Goal: Task Accomplishment & Management: Manage account settings

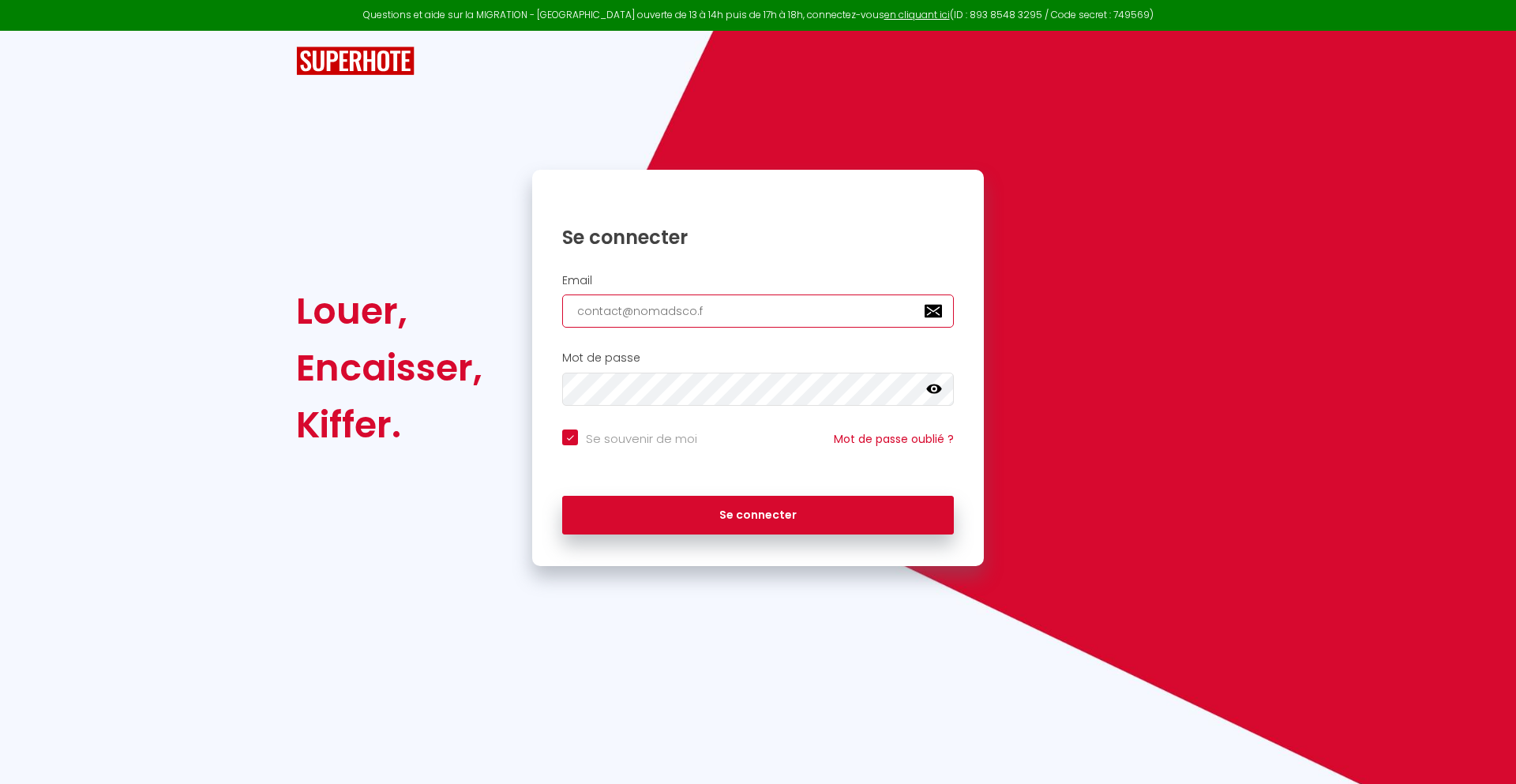
type input "[EMAIL_ADDRESS][DOMAIN_NAME]"
checkbox input "true"
type input "[EMAIL_ADDRESS][DOMAIN_NAME]"
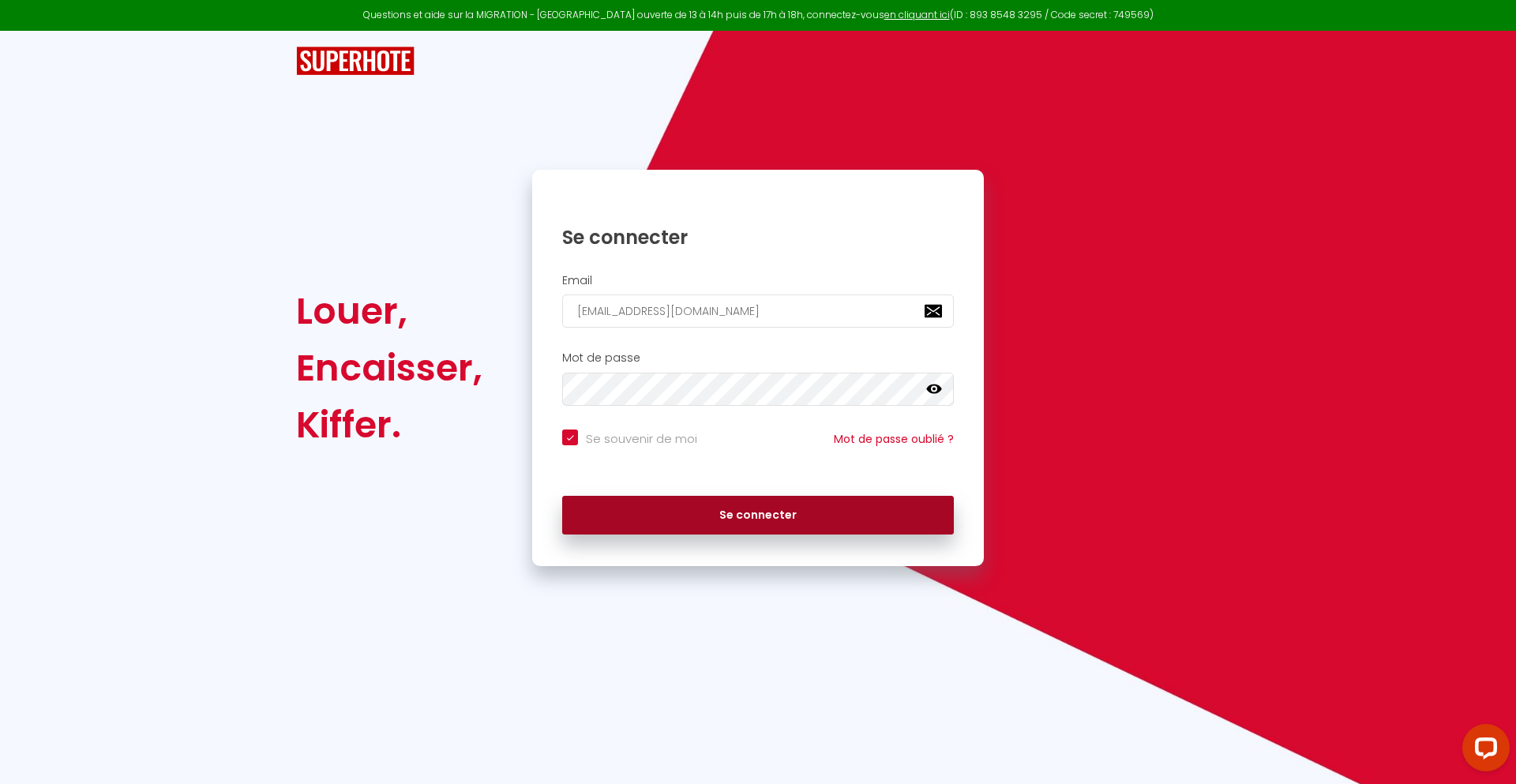
click at [758, 515] on button "Se connecter" at bounding box center [758, 515] width 391 height 39
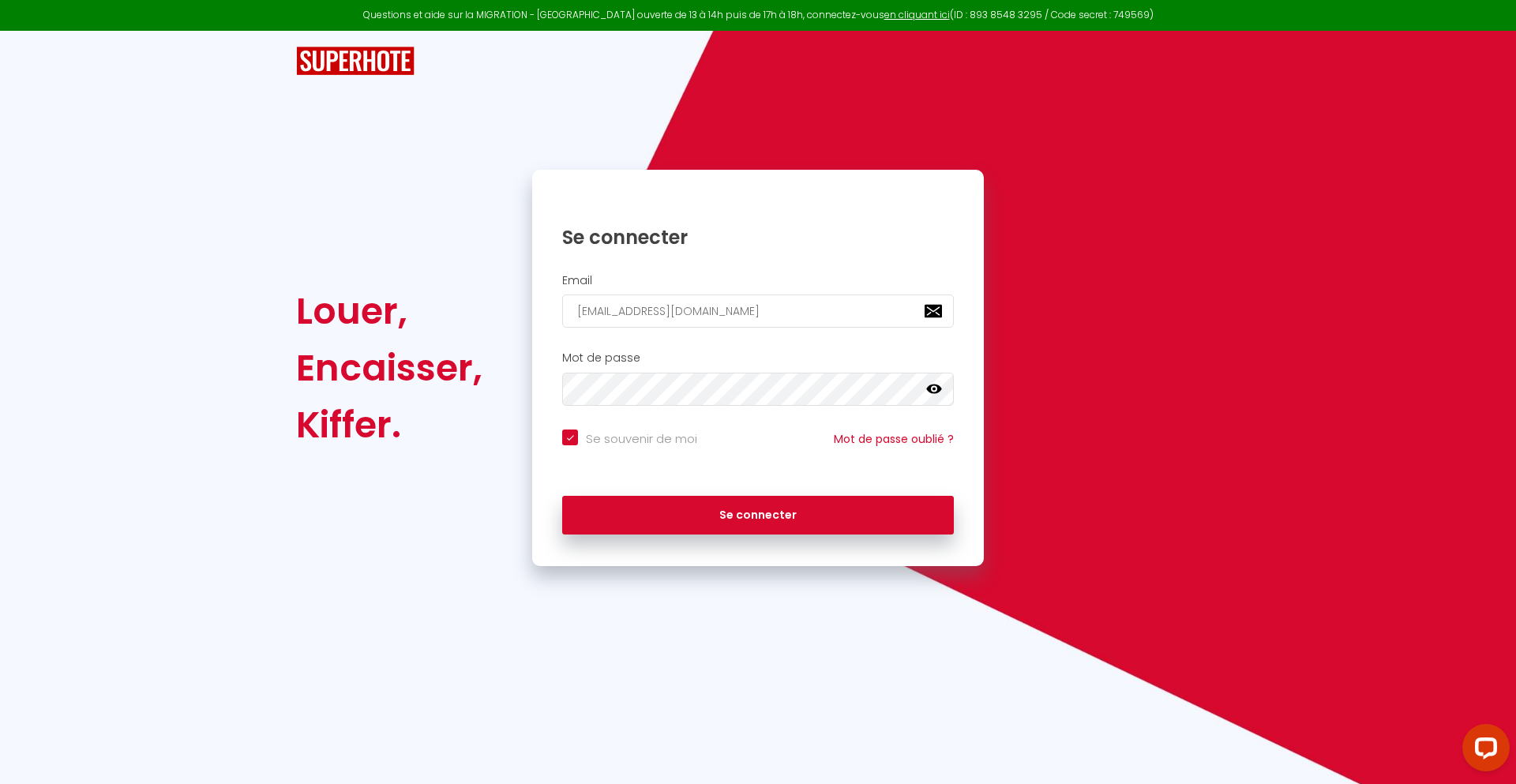
checkbox input "true"
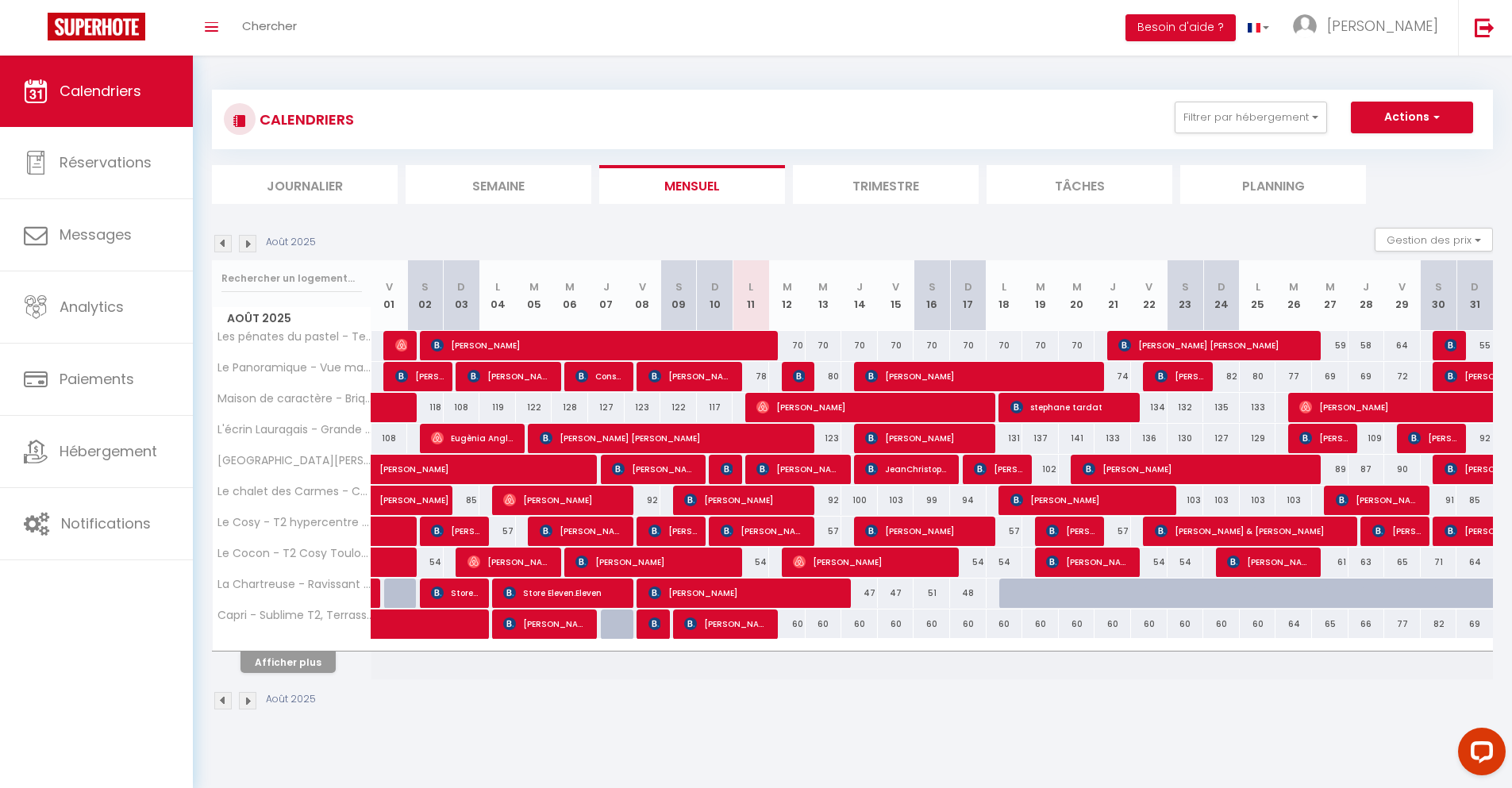
click at [305, 184] on li "Journalier" at bounding box center [304, 184] width 186 height 39
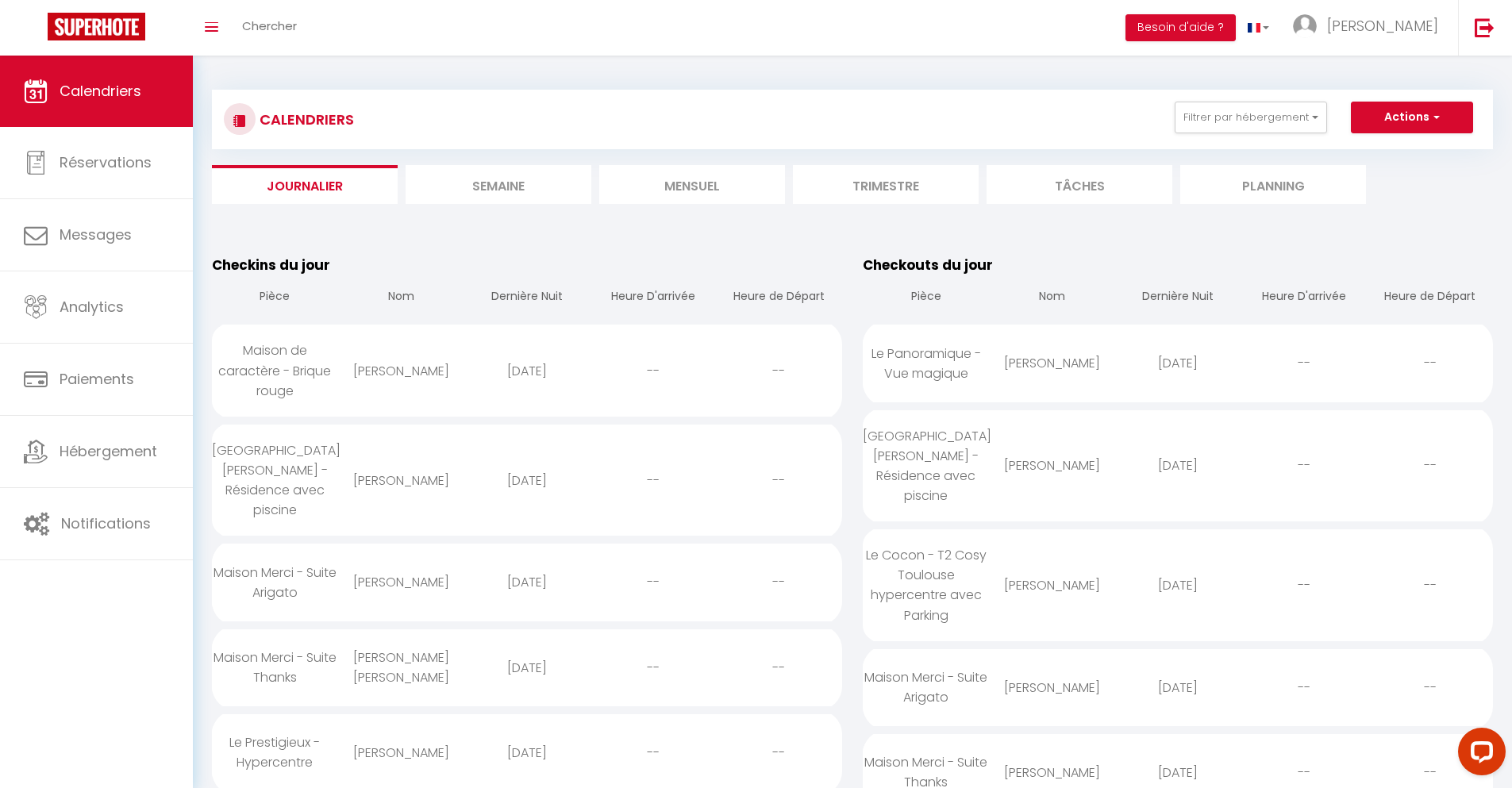
scroll to position [1115, 0]
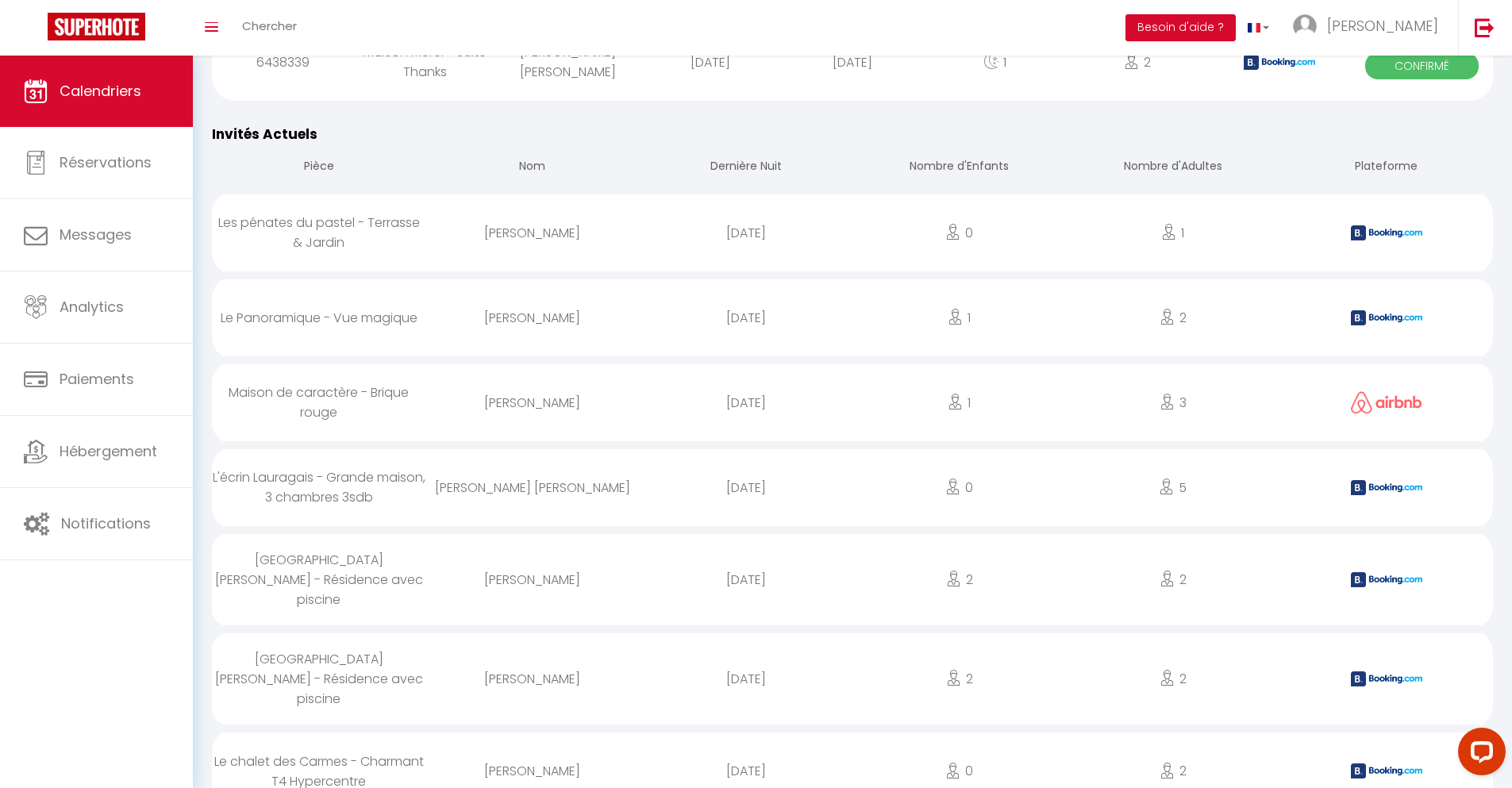
select select "0"
select select "1"
select select
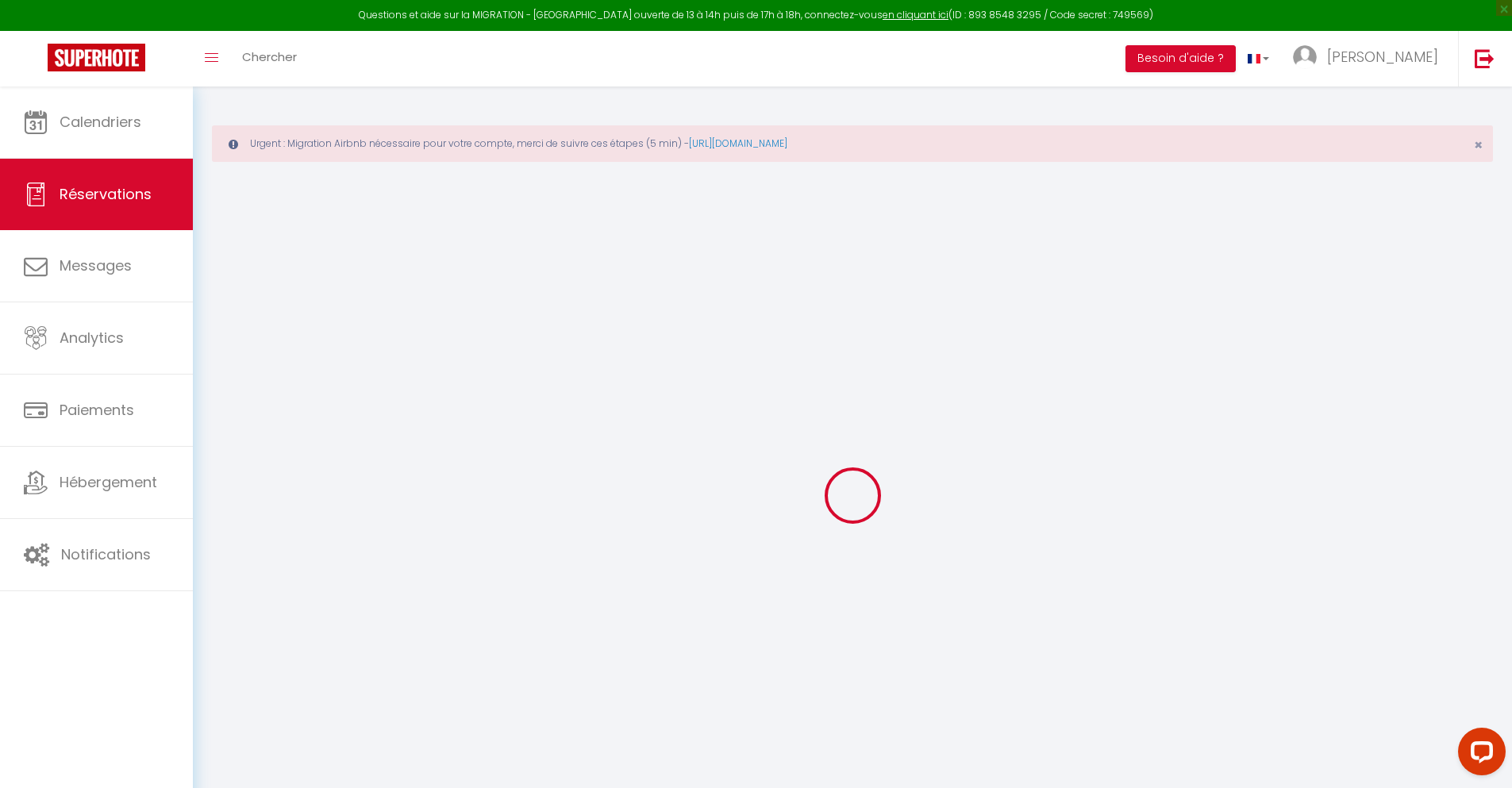
select select
checkbox input "false"
type textarea "** THIS RESERVATION HAS BEEN PRE-PAID ** BOOKING NOTE : Payment charge is EUR 1…"
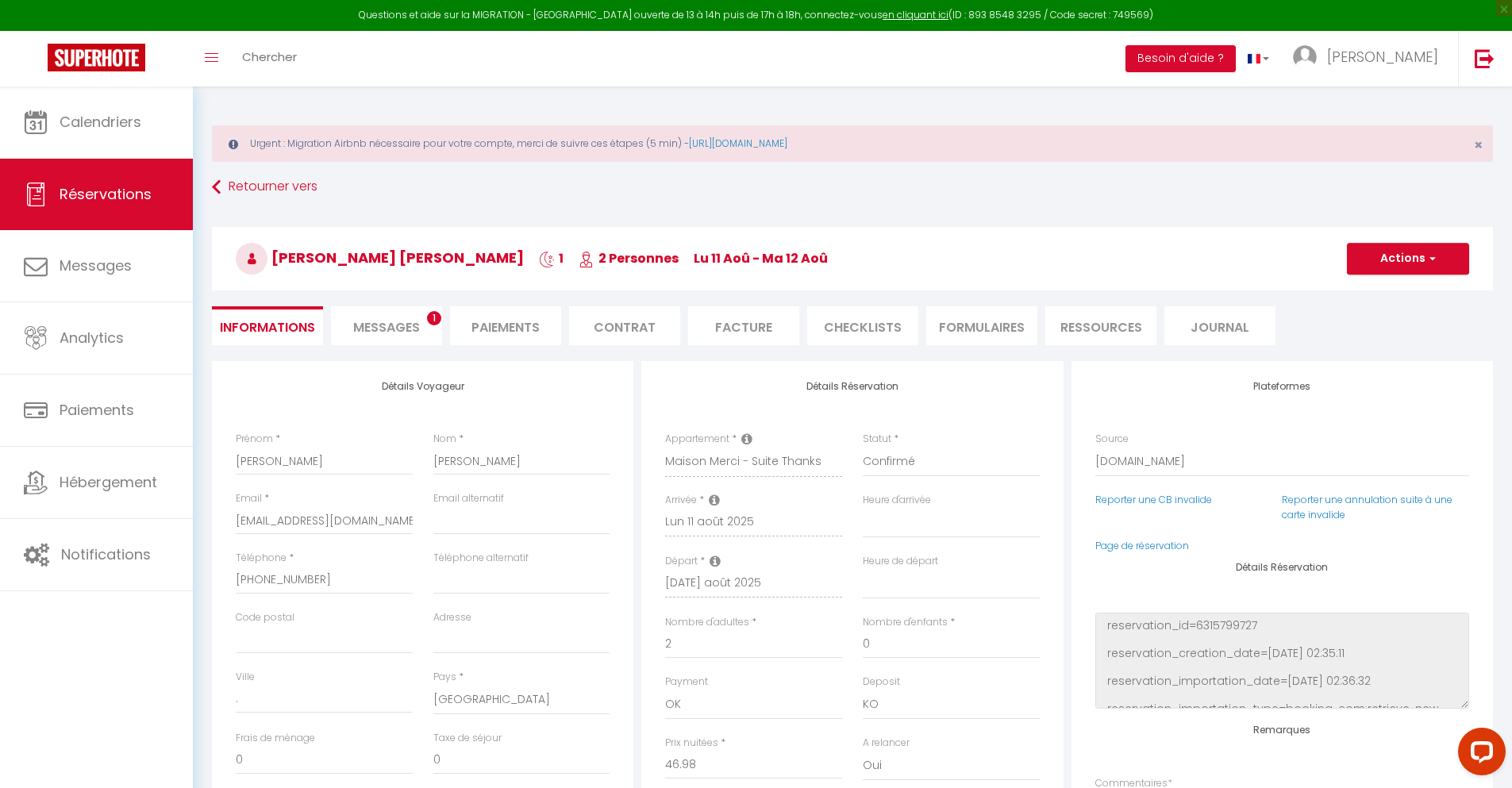
type input "30"
type input "3.08"
select select
checkbox input "false"
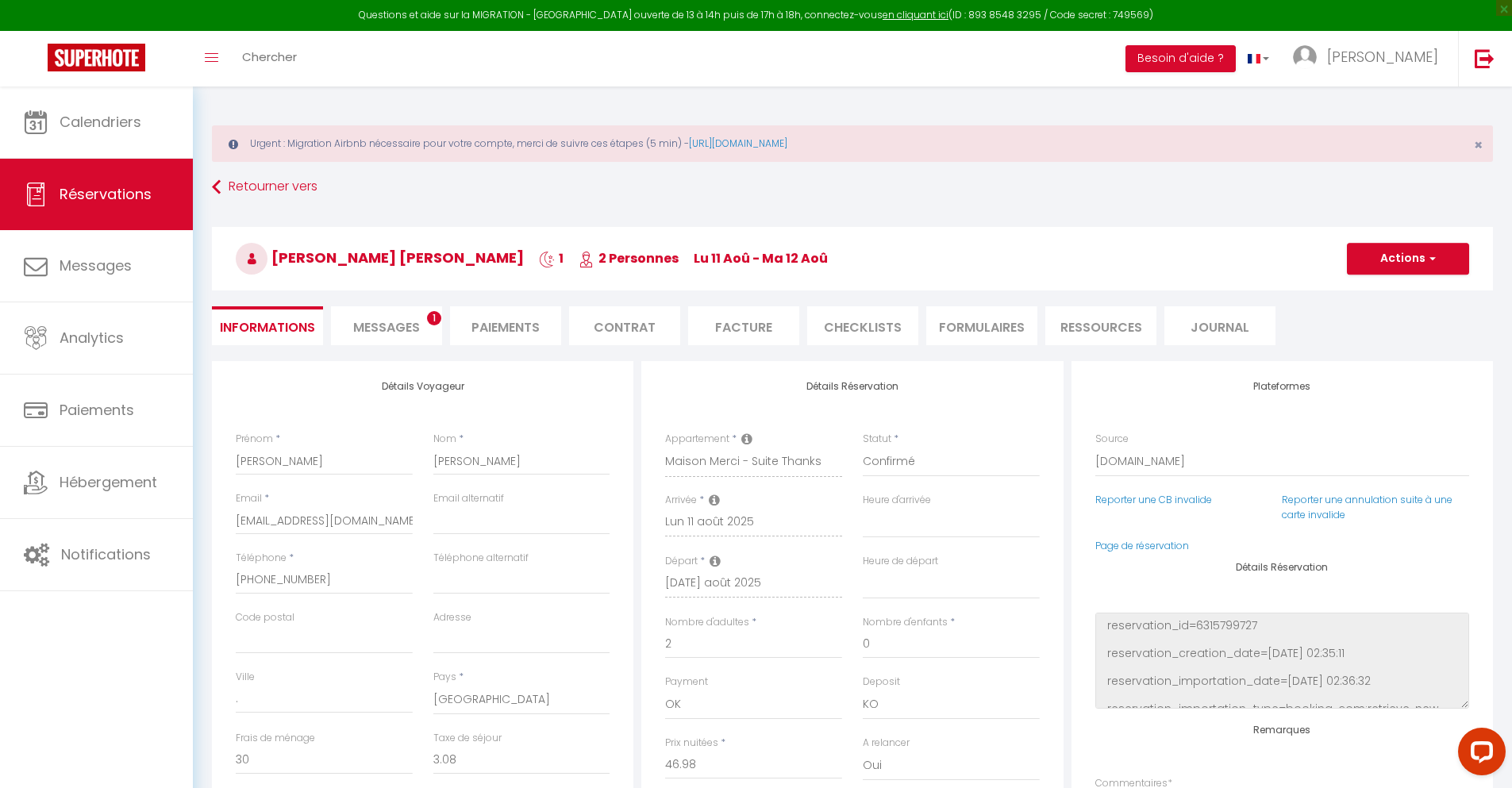
select select
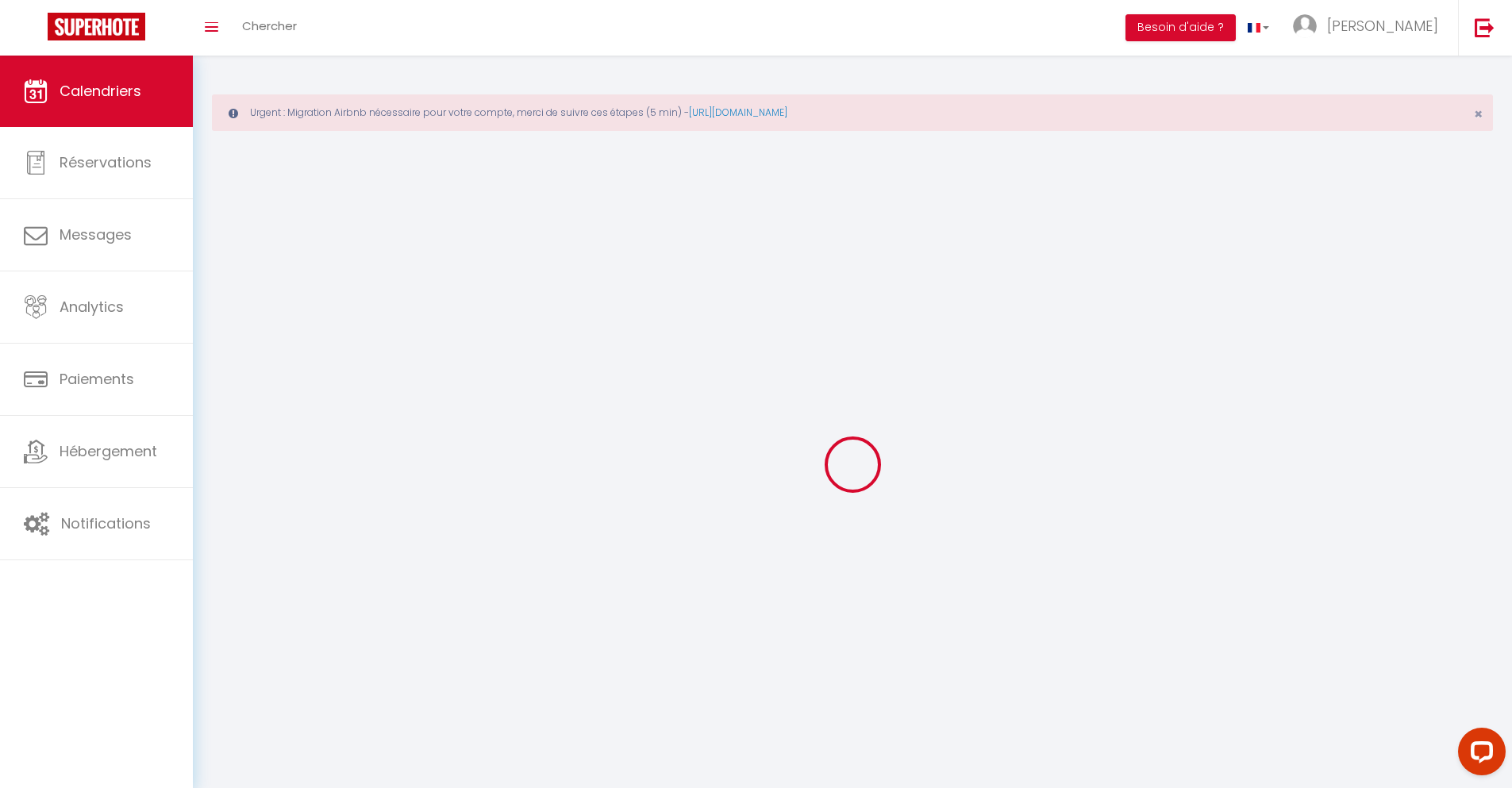
scroll to position [87, 0]
